Goal: Information Seeking & Learning: Check status

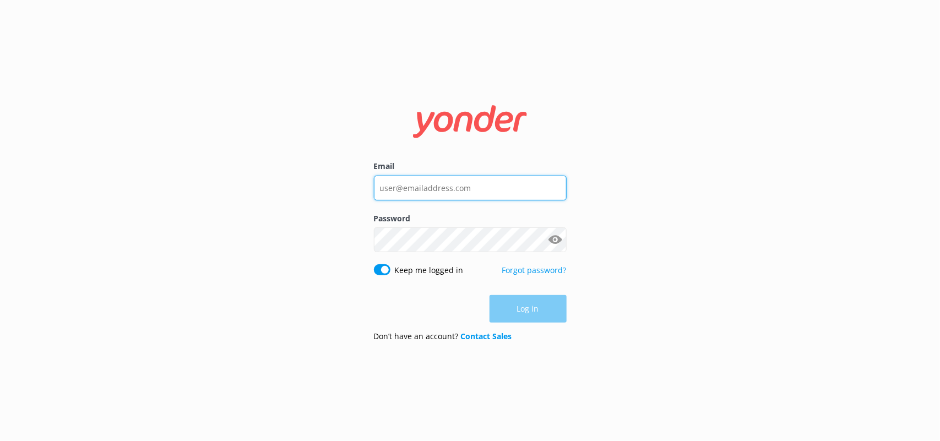
type input "[PERSON_NAME][EMAIL_ADDRESS][PERSON_NAME][DOMAIN_NAME]"
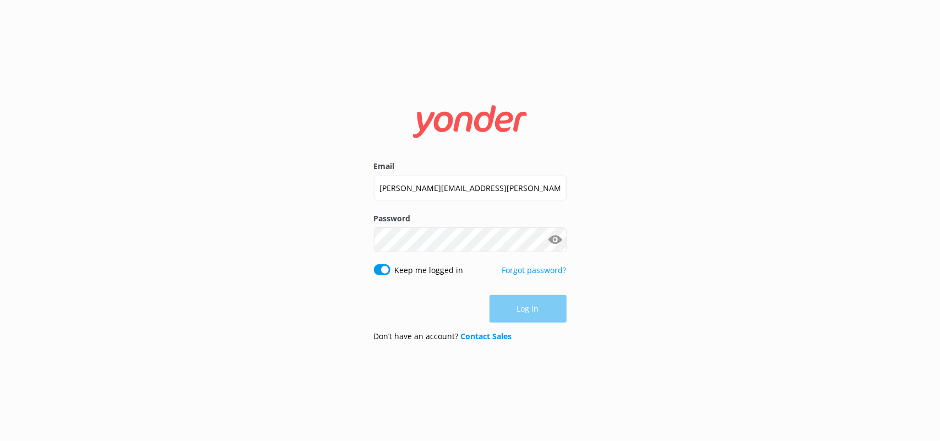
click at [515, 300] on div "Log in" at bounding box center [470, 309] width 193 height 28
click at [518, 306] on button "Log in" at bounding box center [528, 310] width 77 height 28
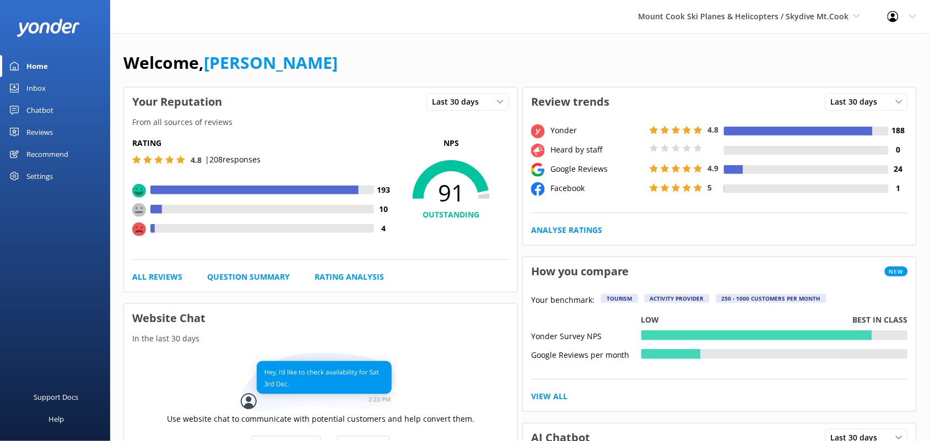
click at [39, 65] on div "Home" at bounding box center [36, 66] width 21 height 22
click at [708, 18] on span "Mount Cook Ski Planes & Helicopters / Skydive Mt.Cook" at bounding box center [743, 16] width 210 height 10
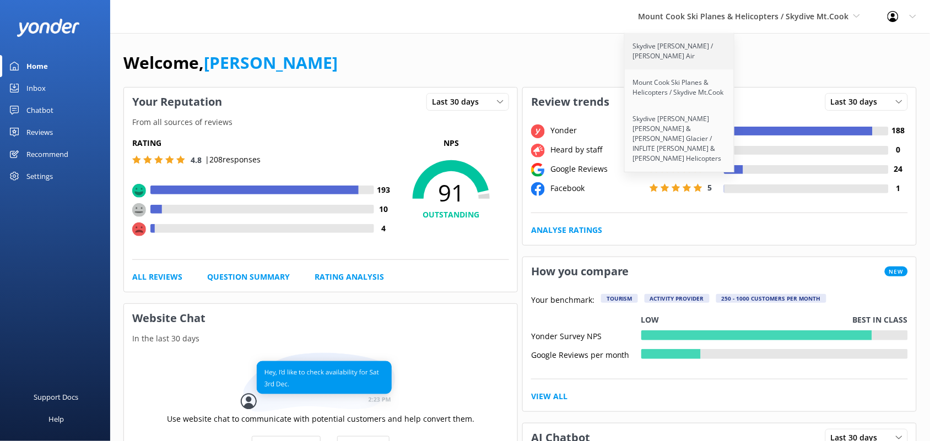
click at [672, 45] on link "Skydive [PERSON_NAME] / [PERSON_NAME] Air" at bounding box center [679, 51] width 110 height 36
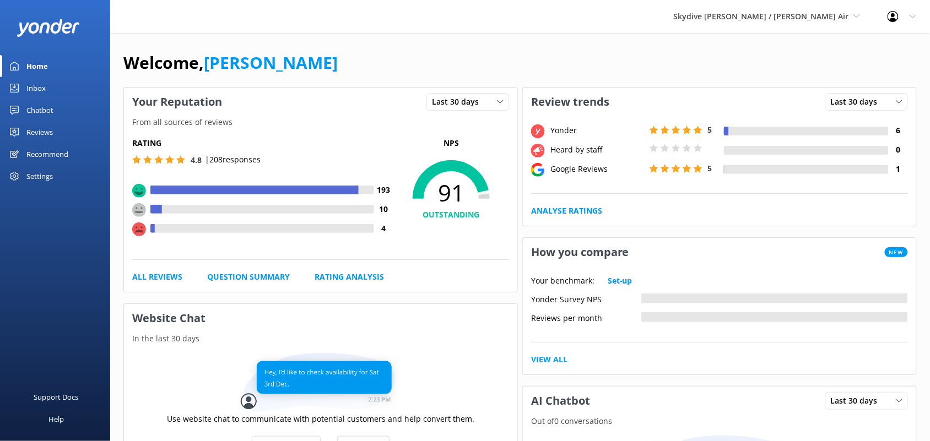
click at [50, 128] on div "Reviews" at bounding box center [39, 132] width 26 height 22
